Goal: Task Accomplishment & Management: Manage account settings

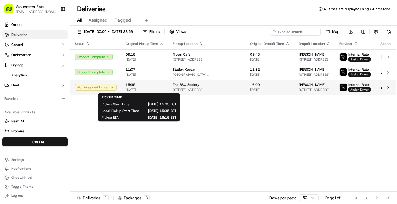
click at [158, 86] on span "15:35" at bounding box center [145, 85] width 38 height 4
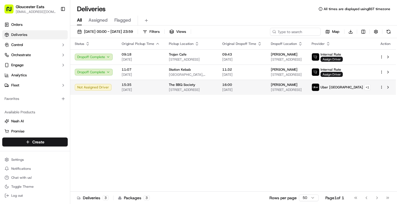
click at [380, 87] on html "Gloucester Eats [EMAIL_ADDRESS][DOMAIN_NAME] Toggle Sidebar Orders Deliveries C…" at bounding box center [198, 102] width 397 height 204
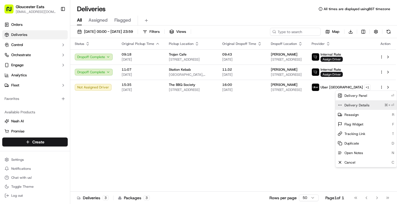
click at [358, 105] on span "Delivery Details" at bounding box center [357, 105] width 25 height 4
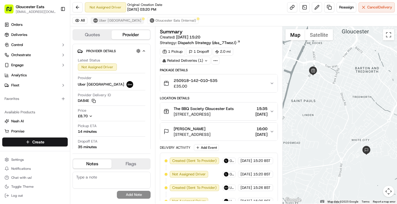
click at [105, 20] on span "Uber [GEOGRAPHIC_DATA]" at bounding box center [120, 20] width 42 height 4
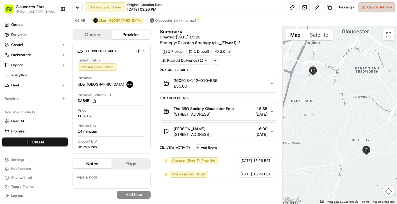
click at [369, 6] on span "Cancel Delivery" at bounding box center [379, 7] width 25 height 5
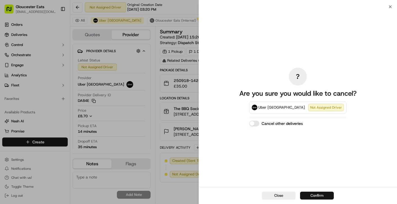
click at [309, 195] on button "Confirm" at bounding box center [317, 196] width 34 height 8
